Goal: Use online tool/utility: Utilize a website feature to perform a specific function

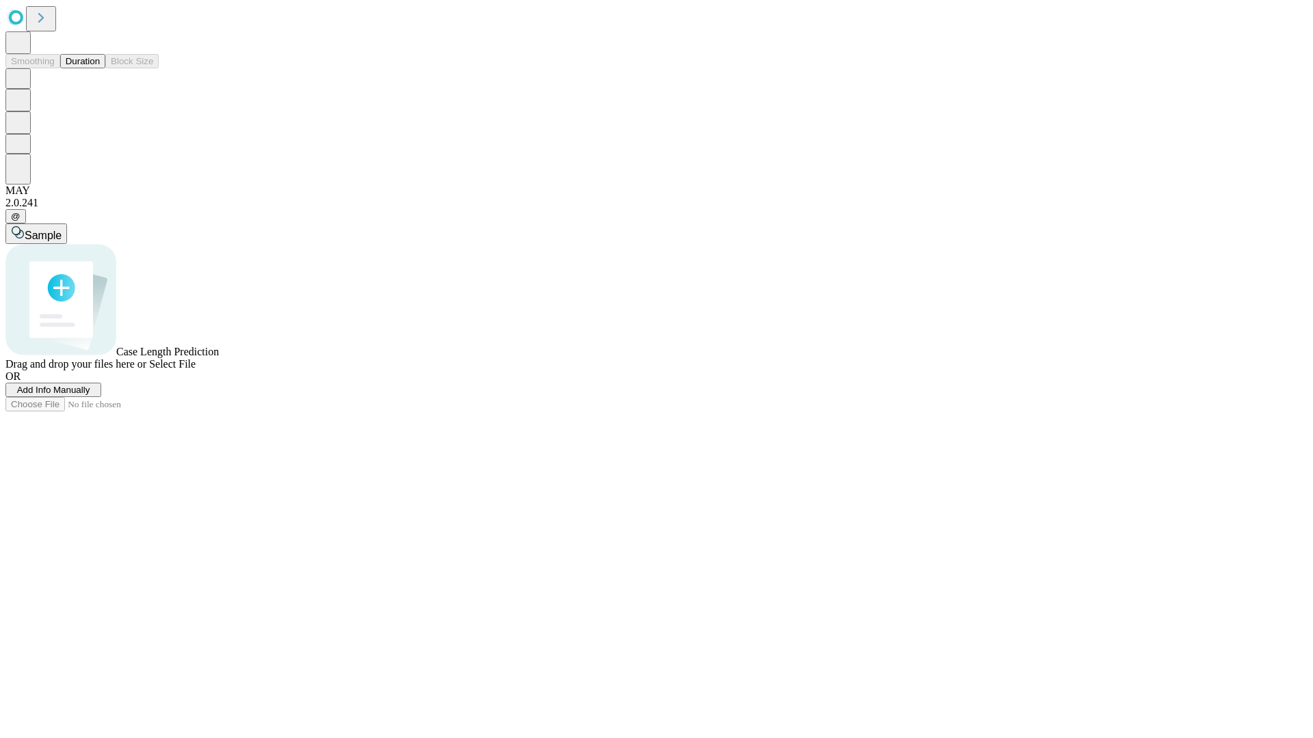
click at [90, 395] on span "Add Info Manually" at bounding box center [53, 390] width 73 height 10
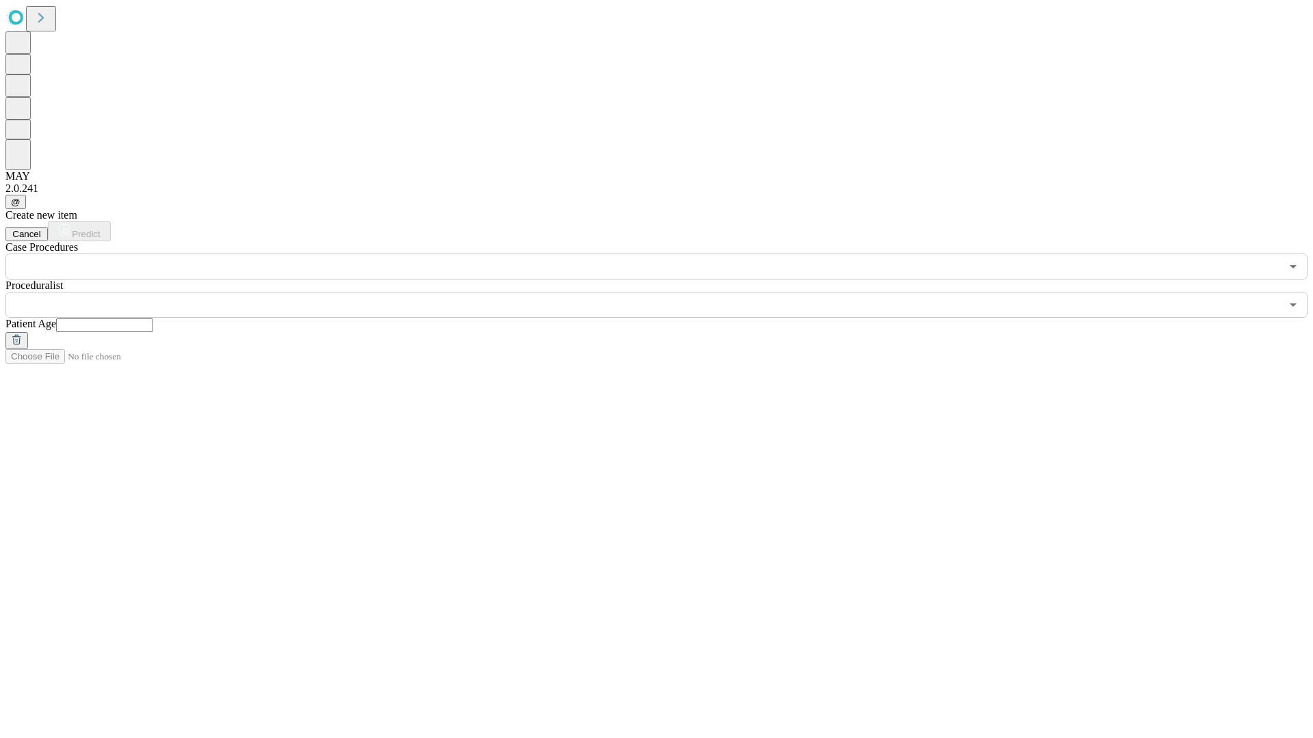
click at [153, 319] on input "text" at bounding box center [104, 326] width 97 height 14
type input "**"
click at [666, 292] on input "text" at bounding box center [642, 305] width 1275 height 26
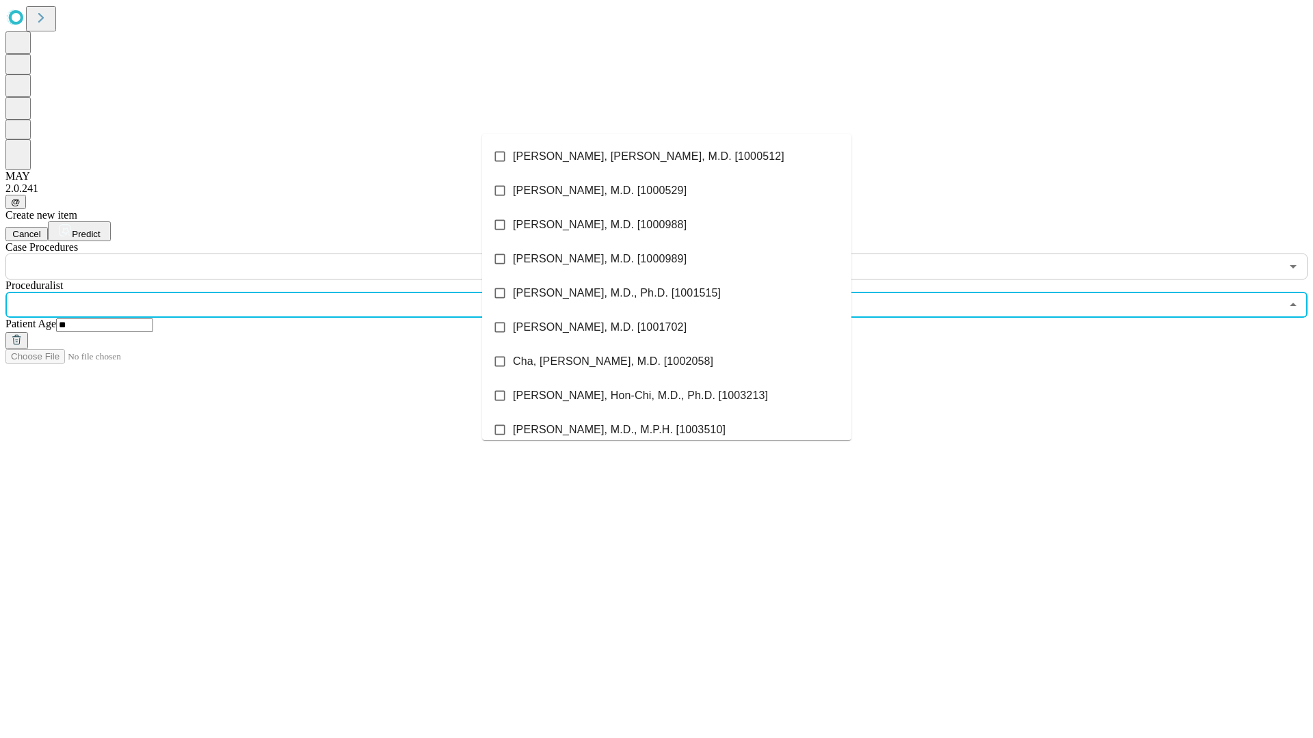
click at [667, 157] on li "[PERSON_NAME], [PERSON_NAME], M.D. [1000512]" at bounding box center [666, 156] width 369 height 34
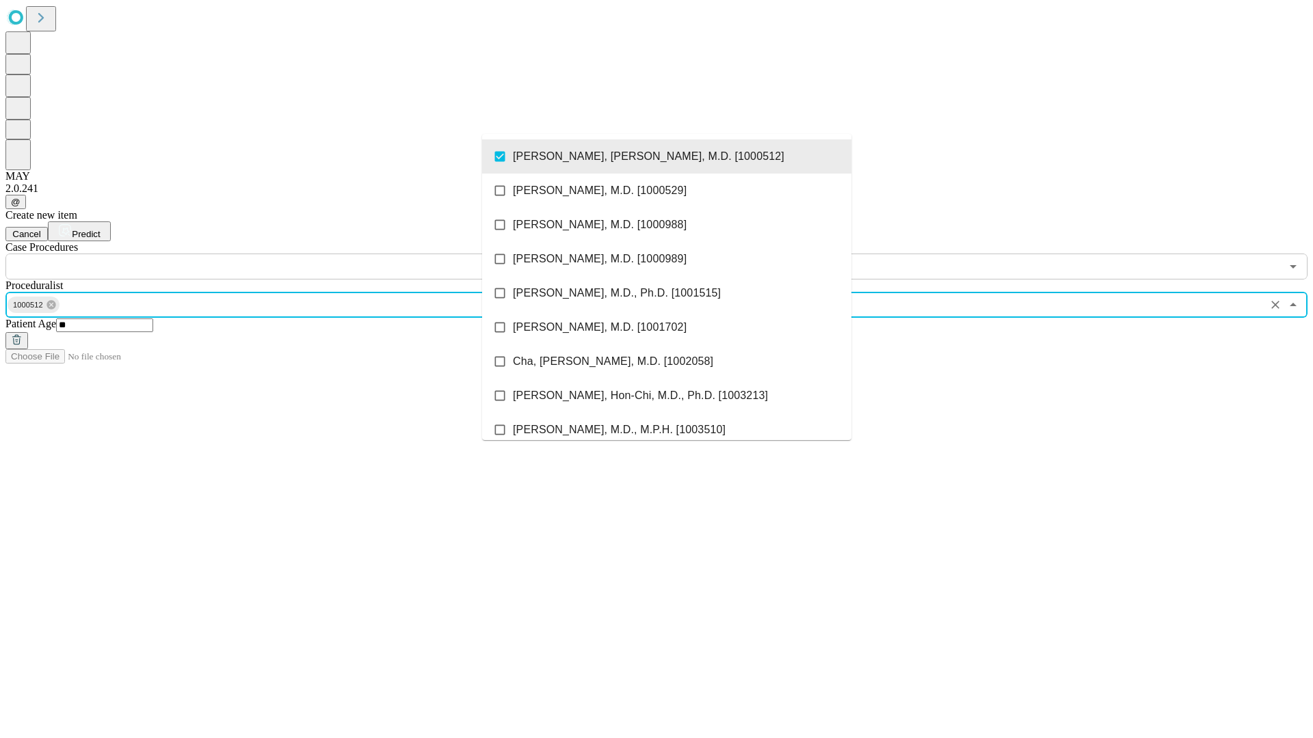
click at [287, 254] on input "text" at bounding box center [642, 267] width 1275 height 26
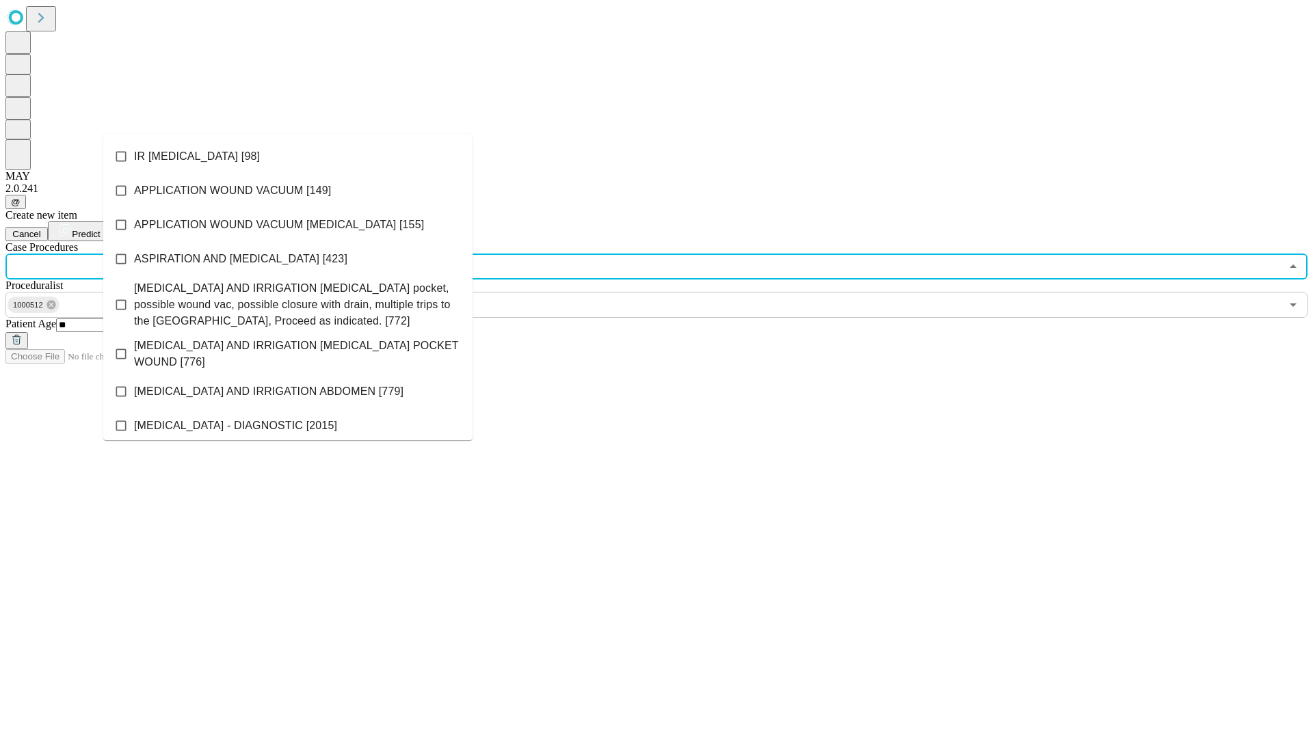
click at [288, 157] on li "IR [MEDICAL_DATA] [98]" at bounding box center [287, 156] width 369 height 34
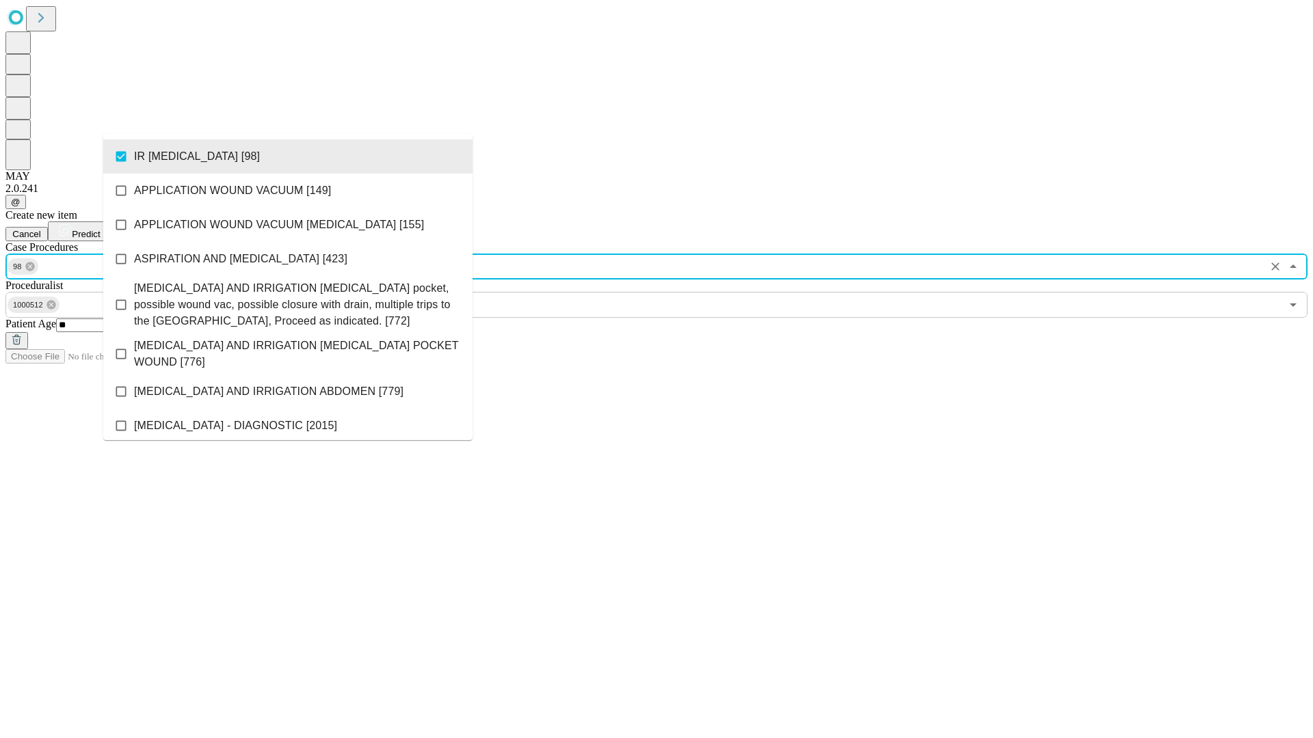
click at [100, 229] on span "Predict" at bounding box center [86, 234] width 28 height 10
